Goal: Navigation & Orientation: Find specific page/section

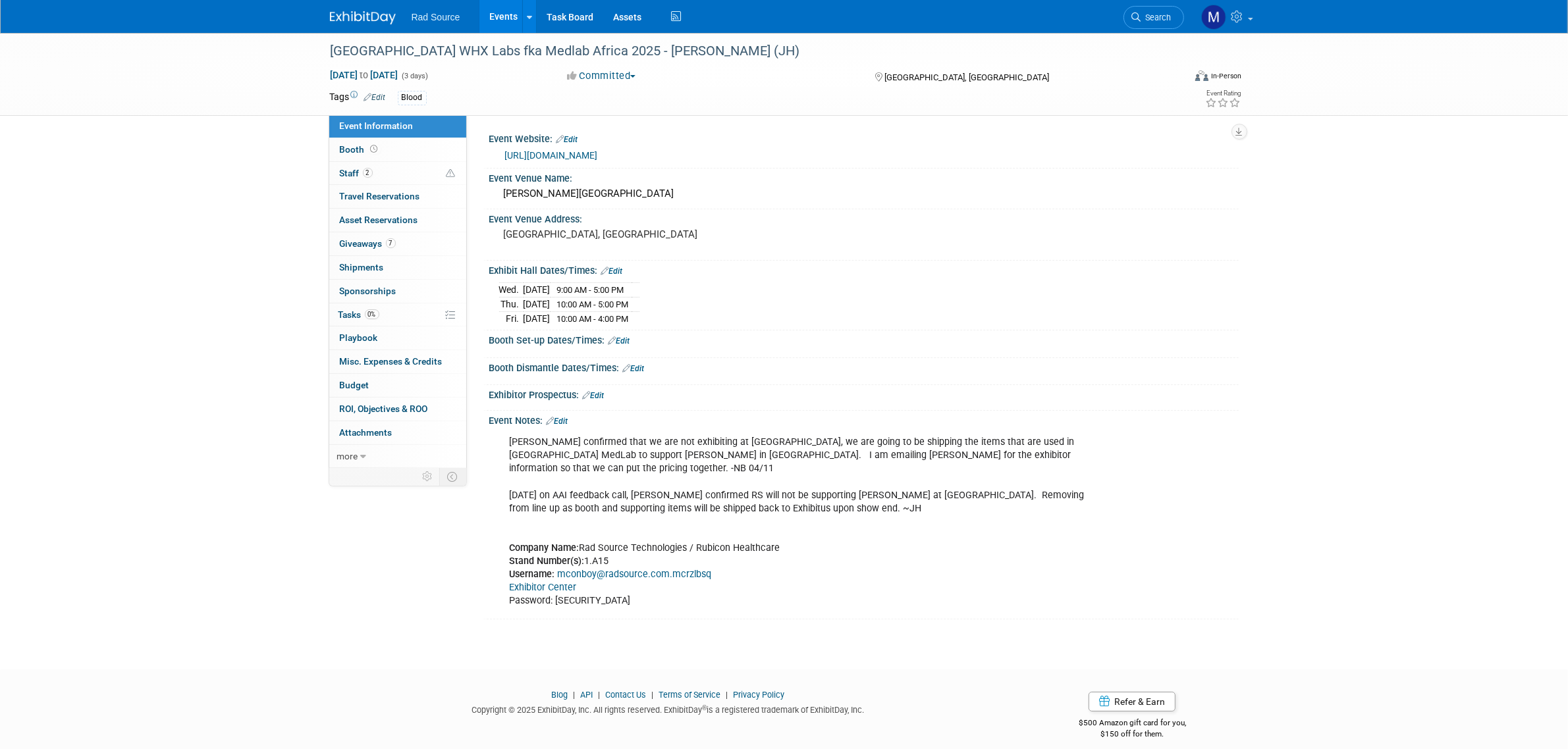
click at [379, 20] on img at bounding box center [362, 18] width 66 height 13
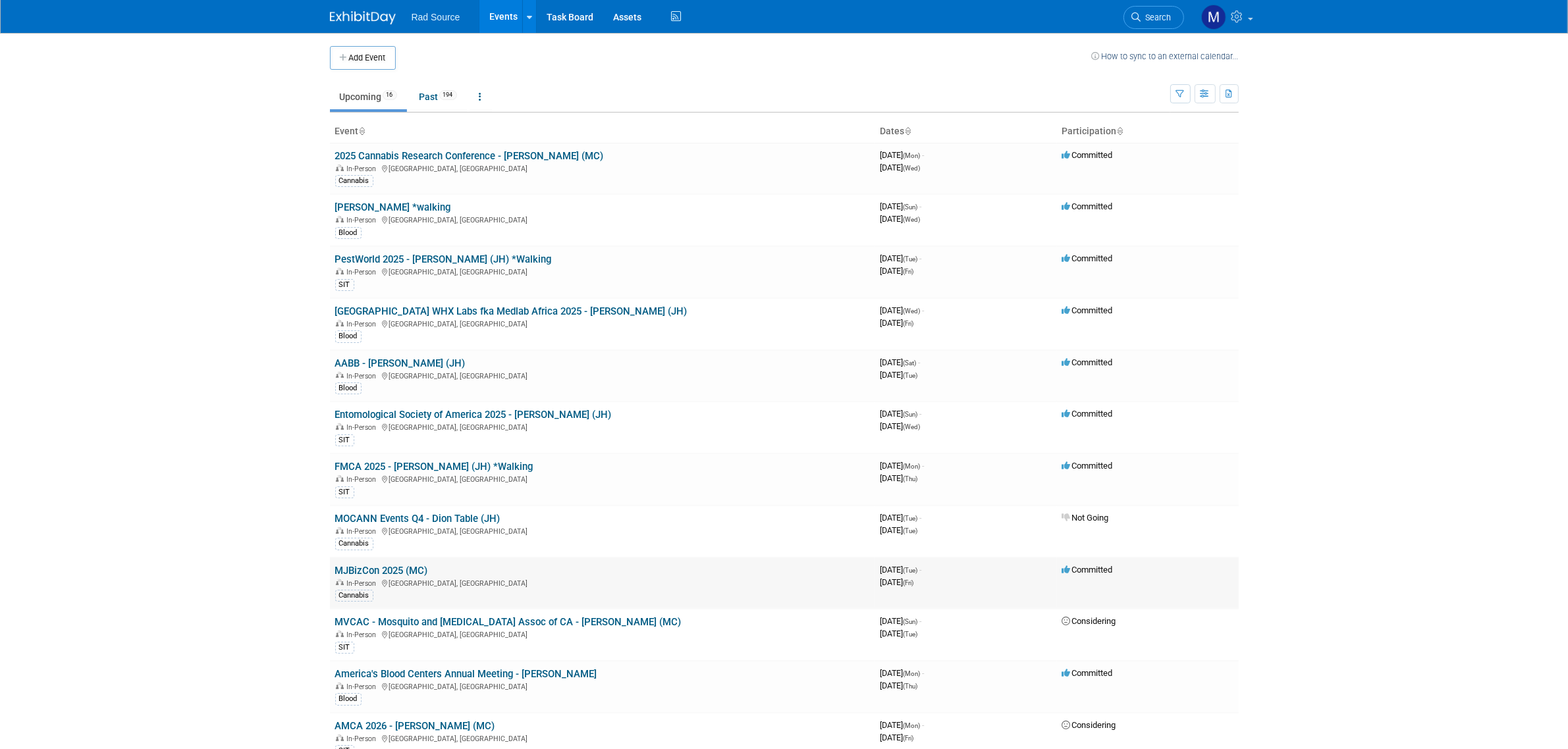
click at [375, 563] on td "MJBizCon 2025 (MC) In-Person [GEOGRAPHIC_DATA], [GEOGRAPHIC_DATA] Cannabis" at bounding box center [602, 584] width 545 height 52
click at [375, 570] on link "MJBizCon 2025 (MC)" at bounding box center [382, 570] width 93 height 12
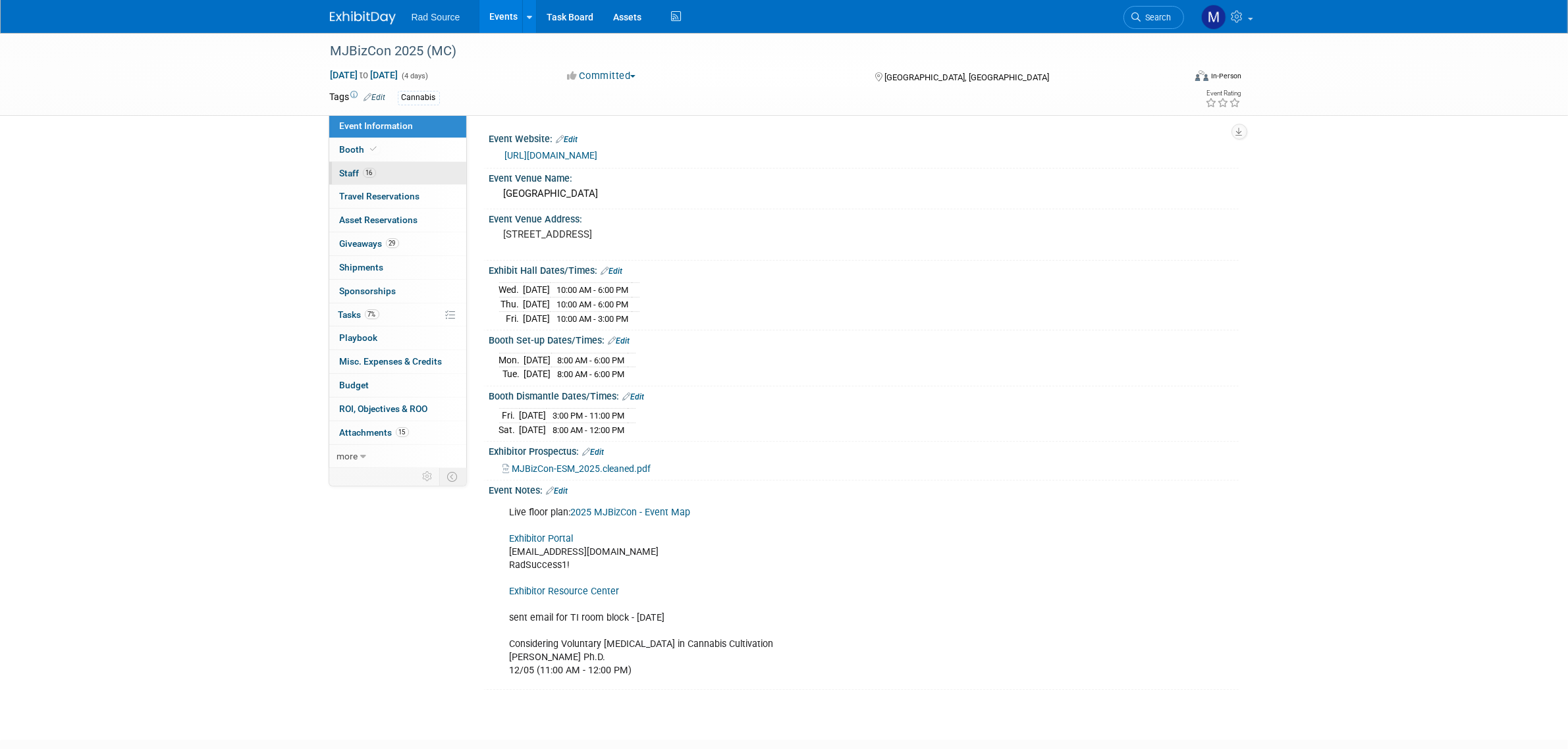
click at [401, 172] on link "16 Staff 16" at bounding box center [397, 173] width 137 height 23
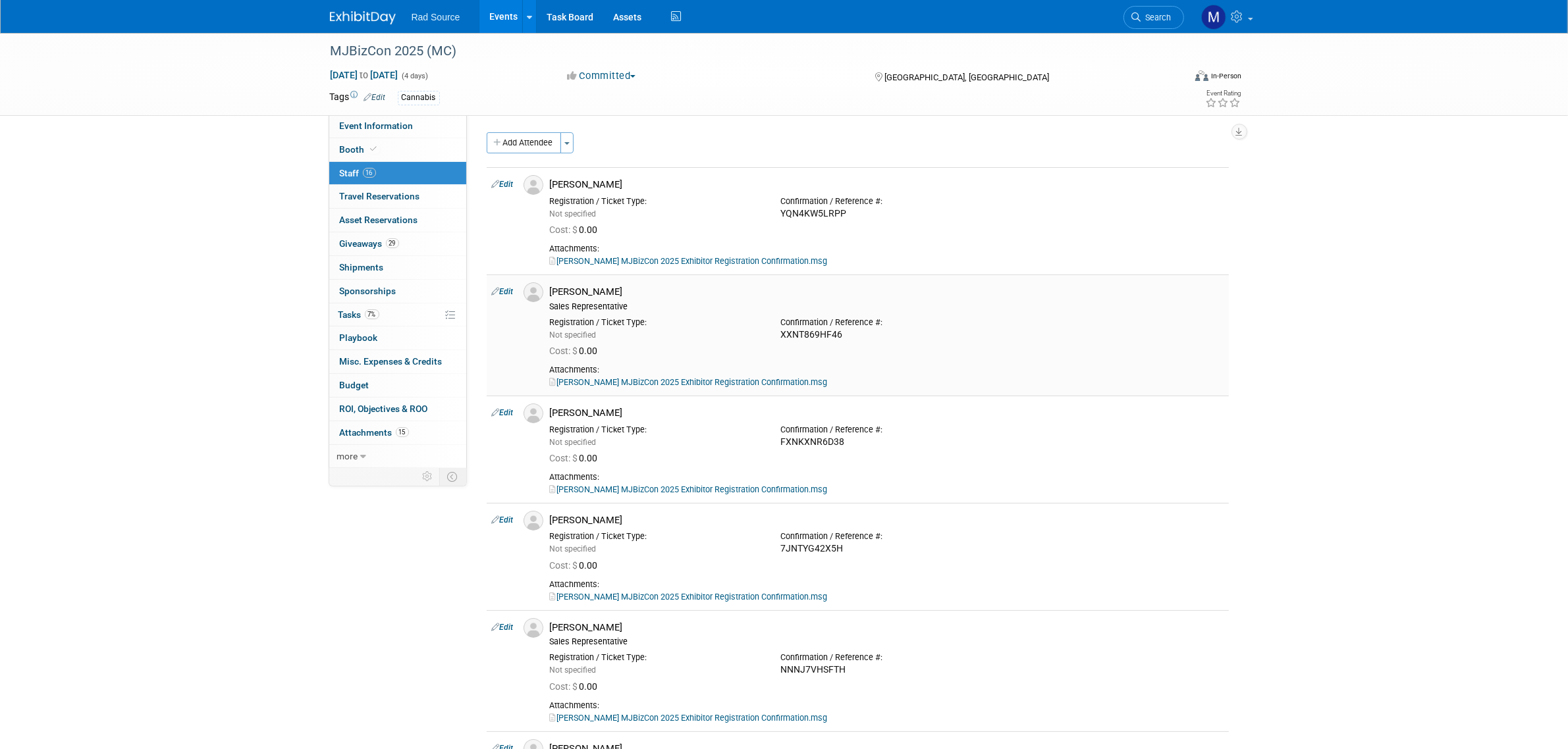
click at [643, 388] on link "Carlos Ventrillon MJBizCon 2025 Exhibitor Registration Confirmation.msg" at bounding box center [689, 382] width 278 height 10
click at [354, 23] on img at bounding box center [362, 18] width 66 height 13
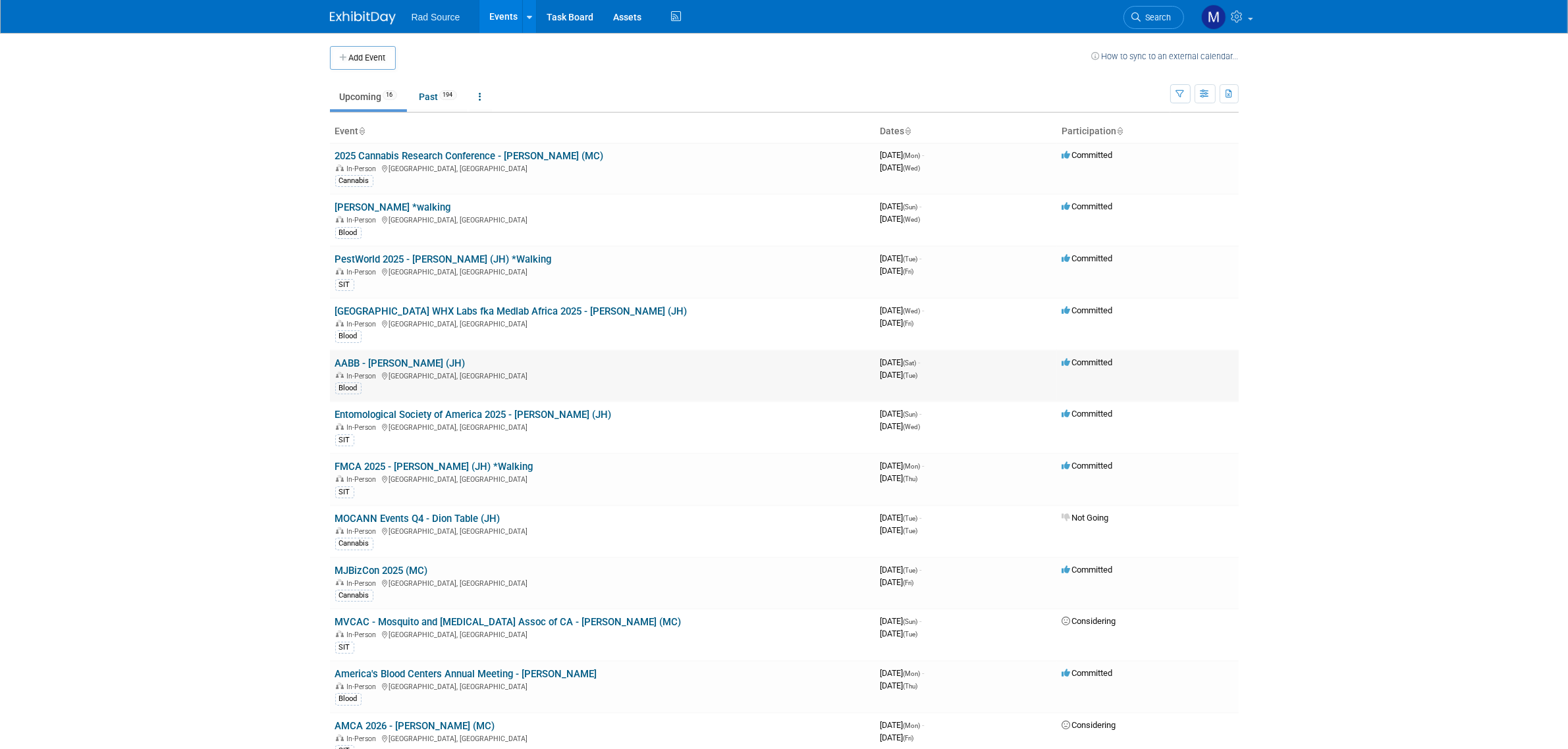
click at [418, 361] on link "AABB - [PERSON_NAME] (JH)" at bounding box center [401, 363] width 130 height 12
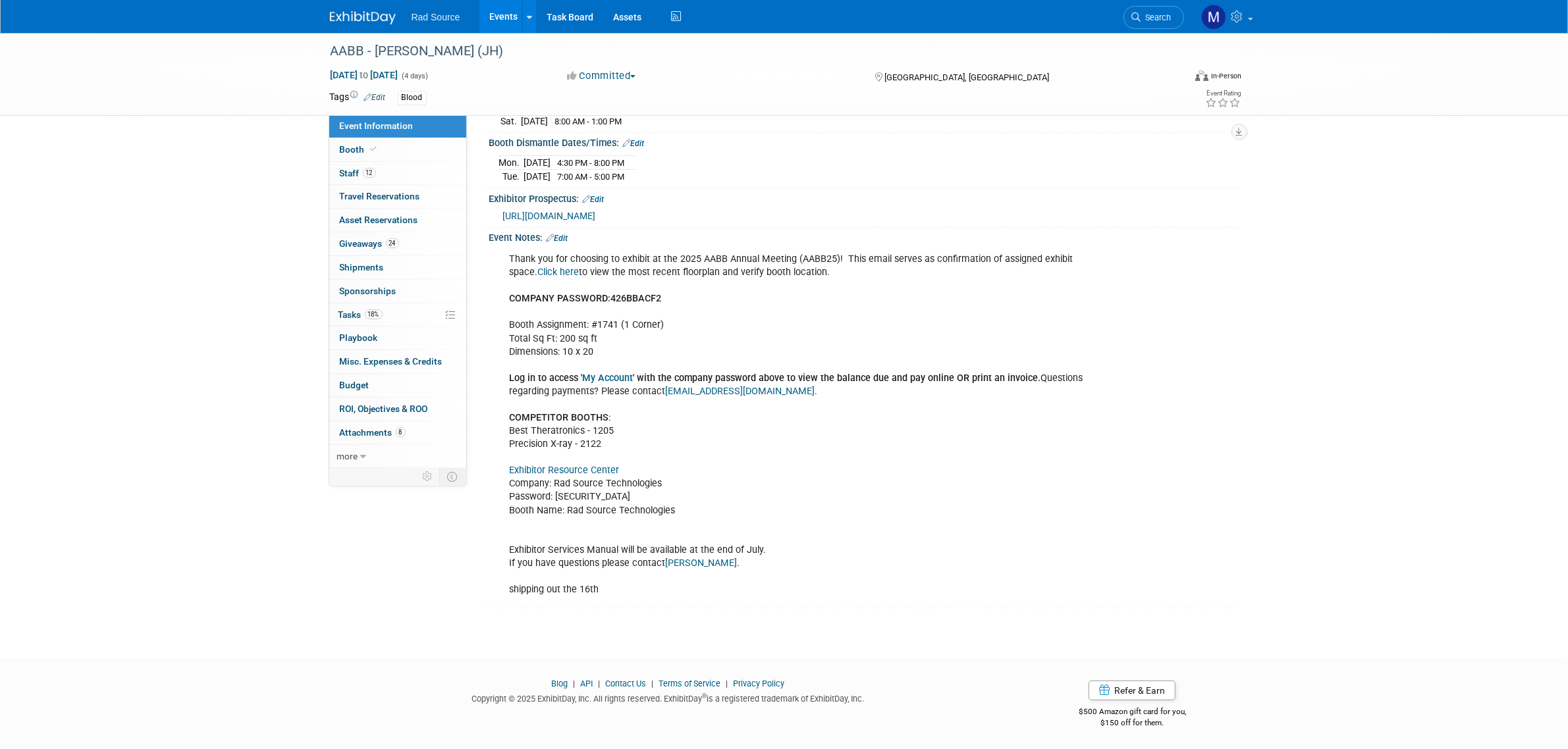
scroll to position [271, 0]
click at [572, 470] on link "Exhibitor Resource Center" at bounding box center [565, 470] width 110 height 11
click at [238, 223] on div "AABB - Catherine (JH) Oct 25, 2025 to Oct 28, 2025 (4 days) Oct 25, 2025 to Oct…" at bounding box center [784, 198] width 1568 height 869
click at [380, 25] on div "Rad Source Events Add Event Bulk Upload Events Shareable Event Boards Recently …" at bounding box center [784, 16] width 908 height 33
click at [378, 17] on img at bounding box center [362, 18] width 66 height 13
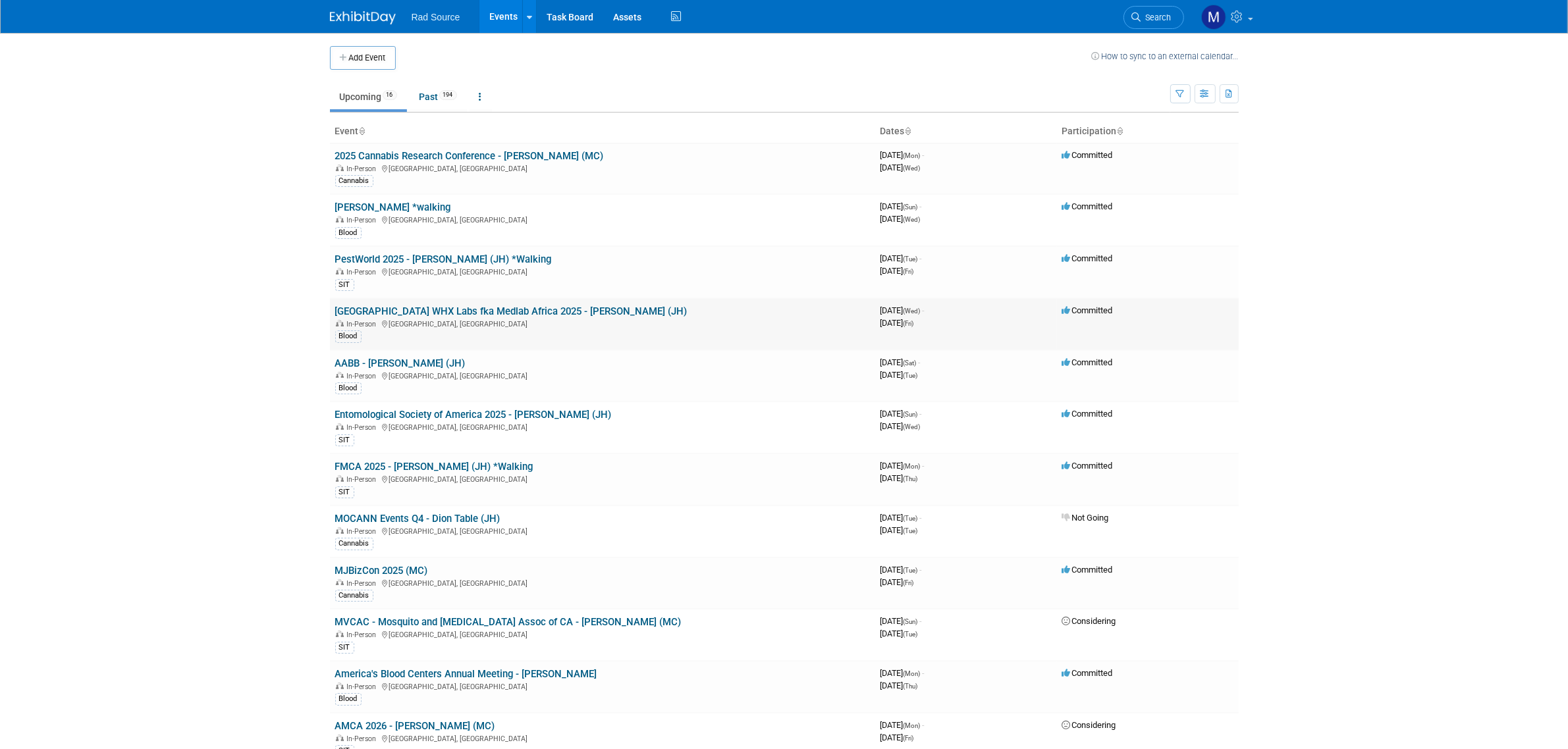
click at [445, 316] on link "[GEOGRAPHIC_DATA] WHX Labs fka Medlab Africa 2025 - [PERSON_NAME] (JH)" at bounding box center [511, 311] width 352 height 12
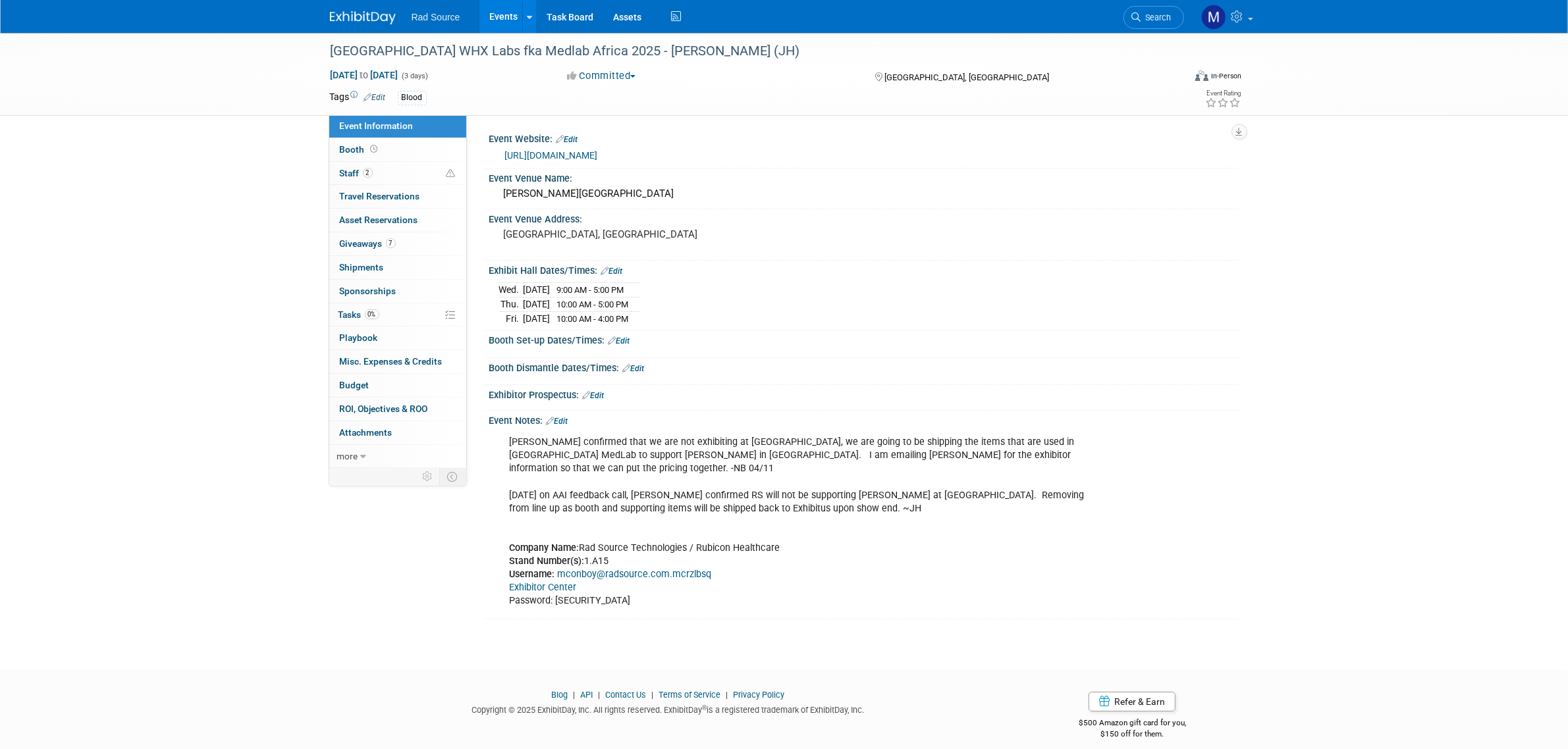
click at [389, 12] on img at bounding box center [362, 18] width 66 height 13
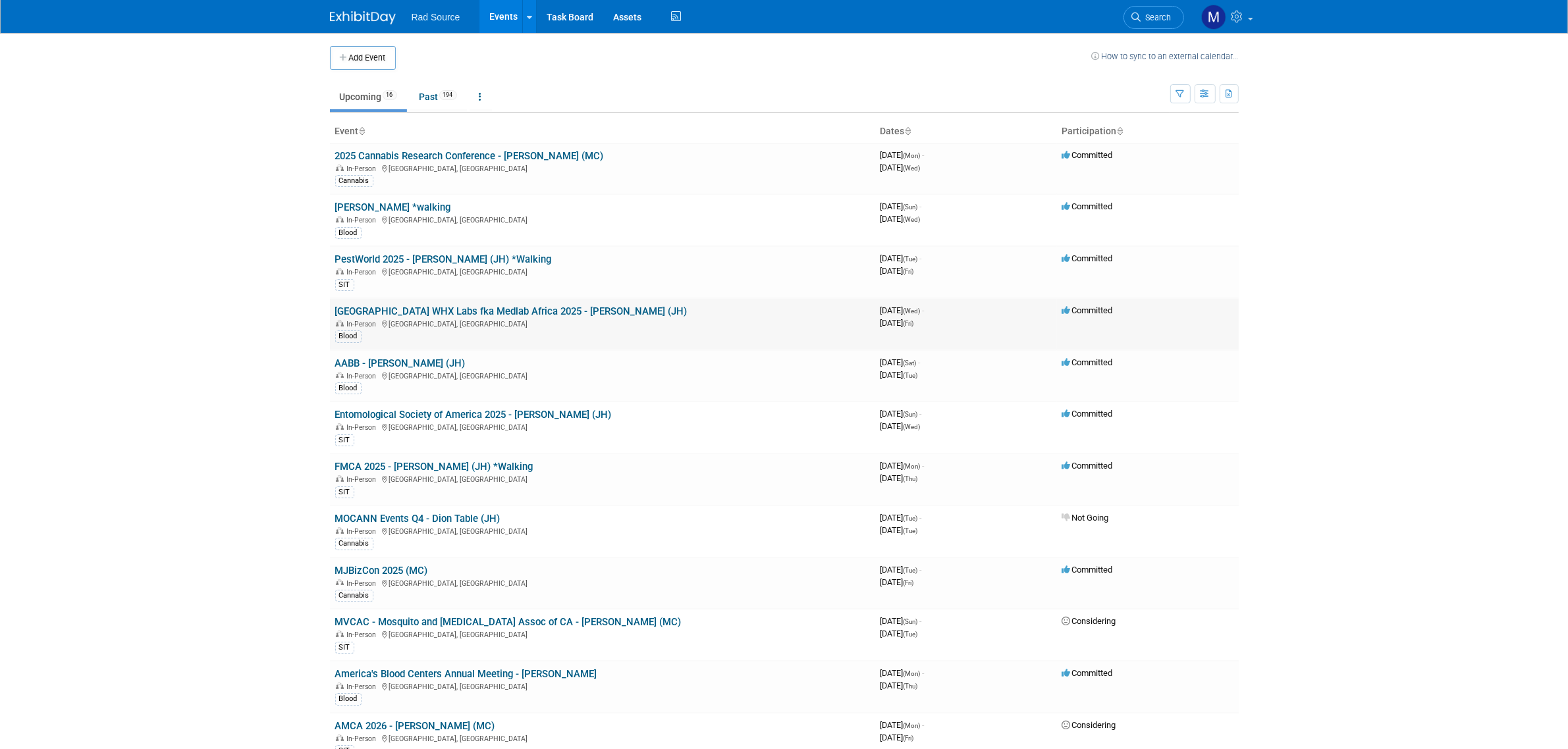
click at [423, 313] on link "[GEOGRAPHIC_DATA] WHX Labs fka Medlab Africa 2025 - [PERSON_NAME] (JH)" at bounding box center [511, 311] width 352 height 12
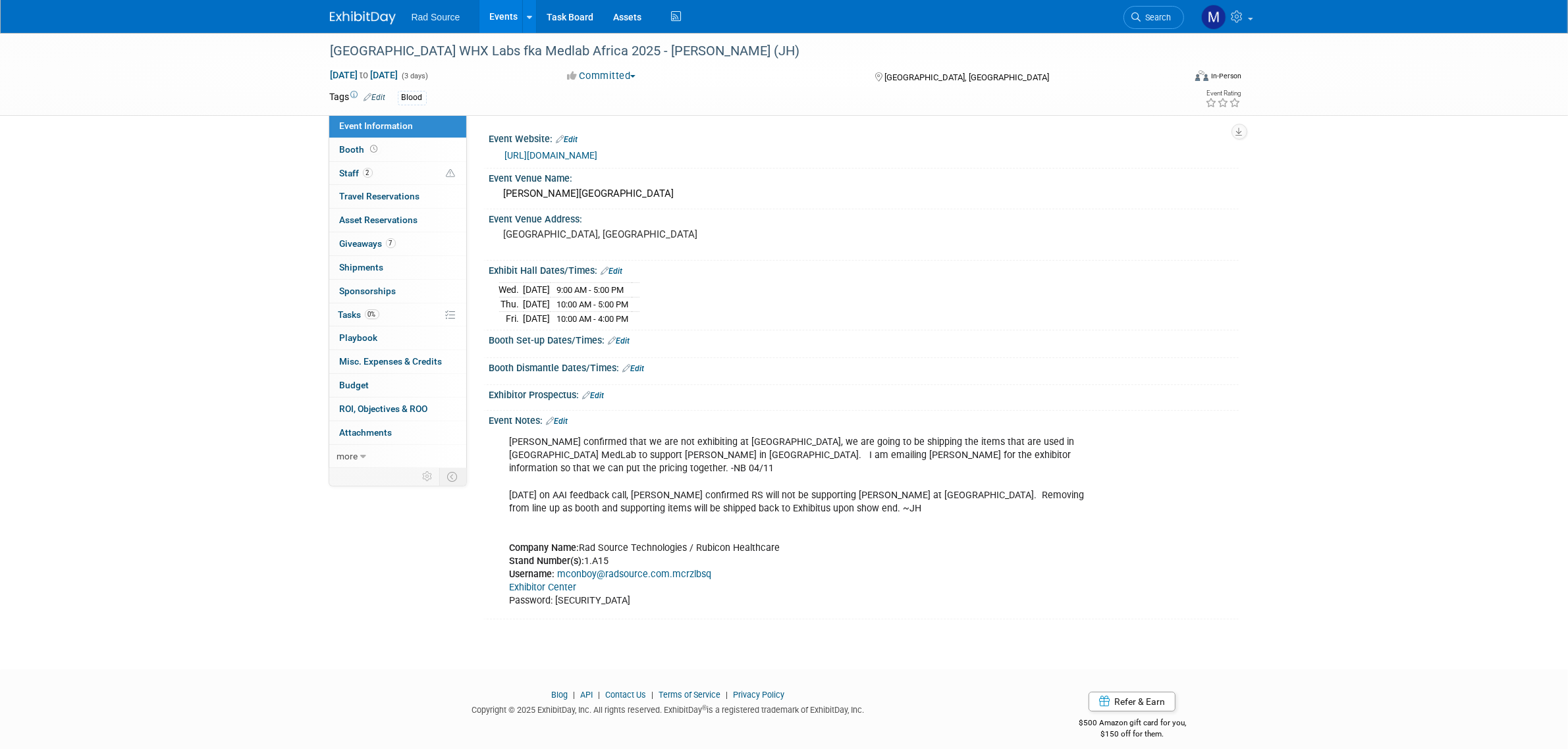
click at [562, 582] on link "Exhibitor Center" at bounding box center [543, 588] width 67 height 11
